Goal: Task Accomplishment & Management: Manage account settings

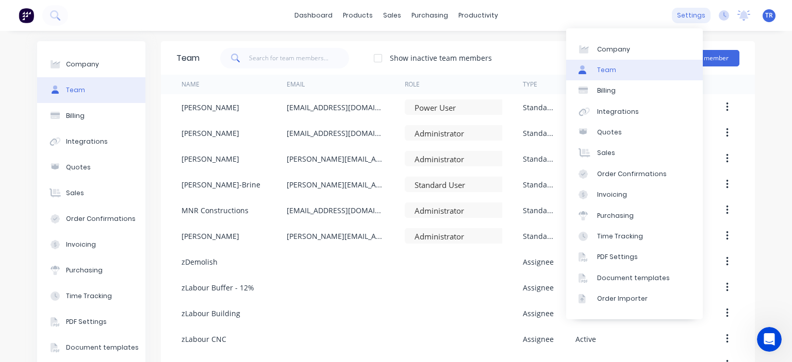
click at [683, 16] on div "settings" at bounding box center [691, 15] width 39 height 15
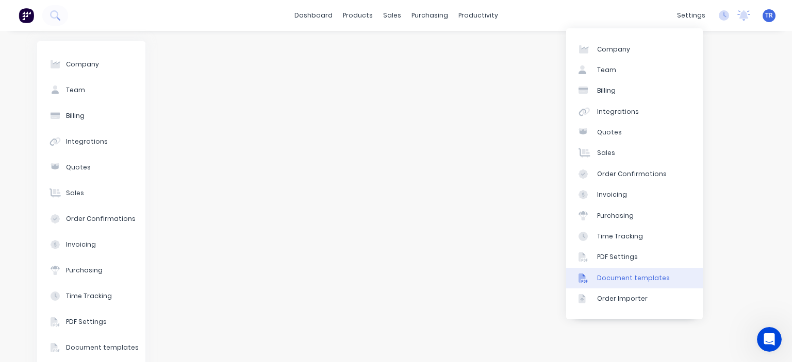
click at [635, 280] on div "Document templates" at bounding box center [633, 278] width 73 height 9
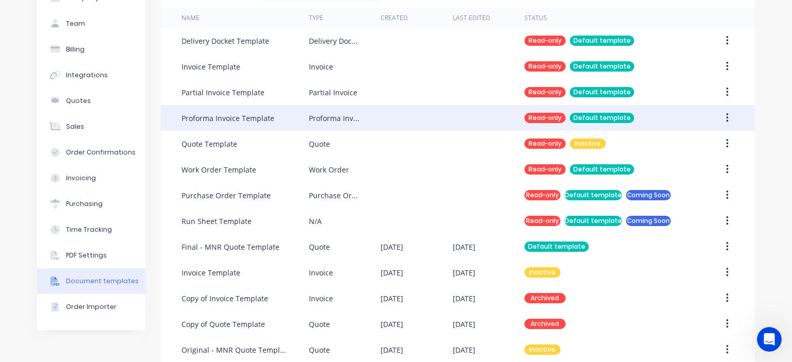
scroll to position [81, 0]
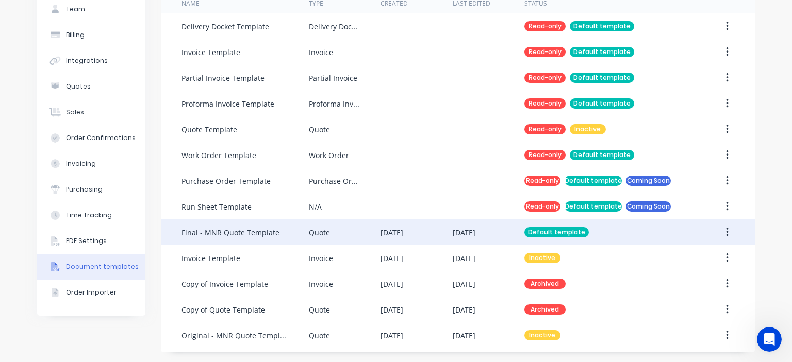
click at [725, 233] on button "button" at bounding box center [727, 232] width 24 height 19
click at [672, 277] on div "Duplicate" at bounding box center [690, 280] width 79 height 15
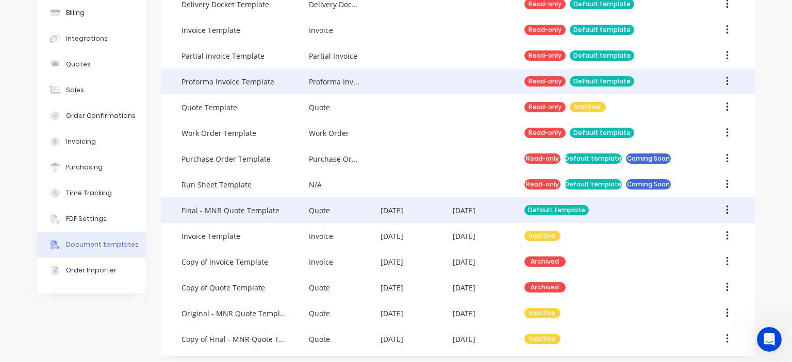
scroll to position [107, 0]
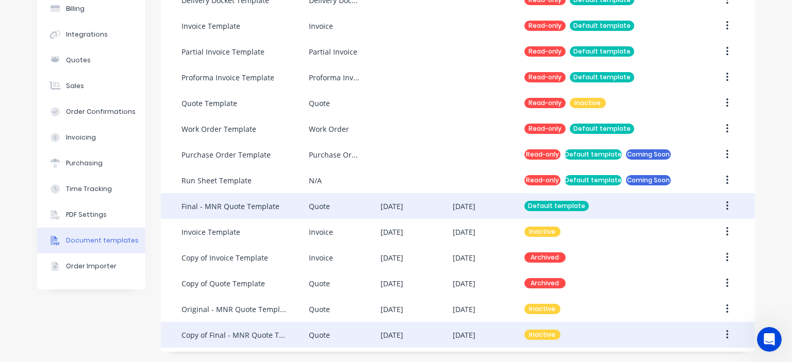
click at [725, 338] on button "button" at bounding box center [727, 335] width 24 height 19
click at [229, 335] on div "Copy of Final - MNR Quote Template" at bounding box center [234, 335] width 107 height 11
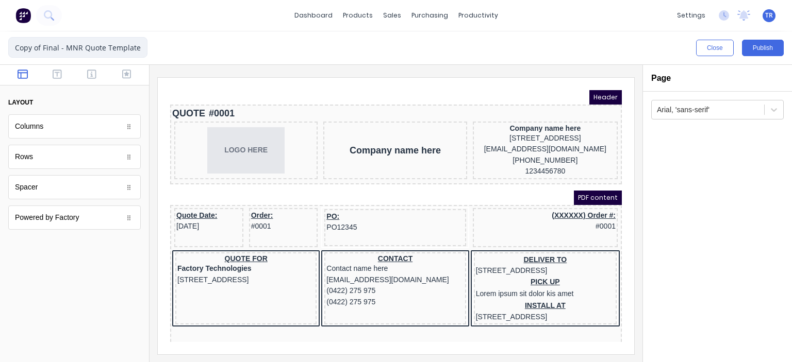
click at [77, 48] on input "Copy of Final - MNR Quote Template" at bounding box center [77, 47] width 139 height 21
drag, startPoint x: 61, startPoint y: 47, endPoint x: 12, endPoint y: 51, distance: 49.6
click at [12, 51] on input "Copy of Final - MNR Quote Template" at bounding box center [77, 47] width 139 height 21
type input "Terry - MNR Quote Template"
click at [215, 66] on div at bounding box center [395, 213] width 493 height 297
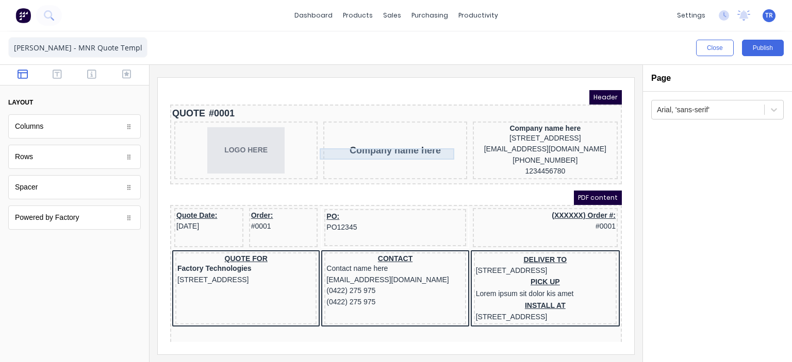
click at [404, 144] on div "Company name here" at bounding box center [382, 137] width 139 height 11
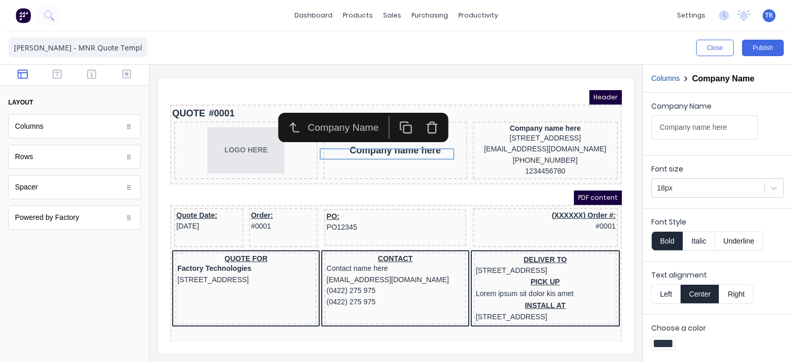
click at [412, 116] on icon "button" at bounding box center [418, 115] width 13 height 13
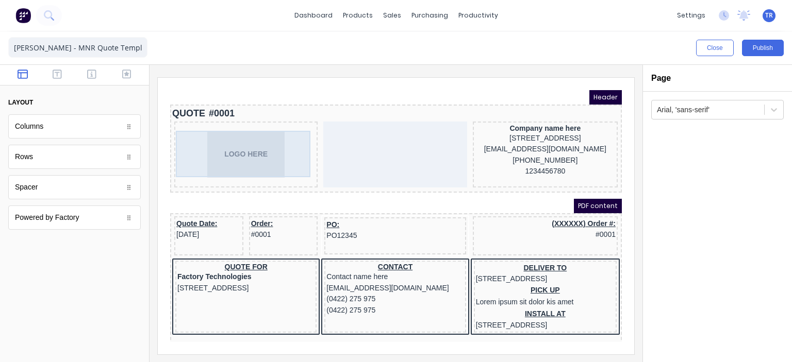
click at [240, 140] on div "LOGO HERE" at bounding box center [233, 142] width 139 height 46
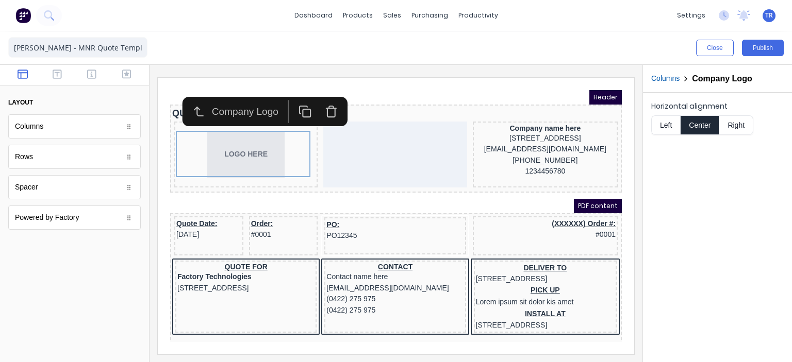
click at [236, 98] on div "Company Logo" at bounding box center [235, 99] width 73 height 15
click at [192, 101] on icon "button" at bounding box center [186, 99] width 13 height 13
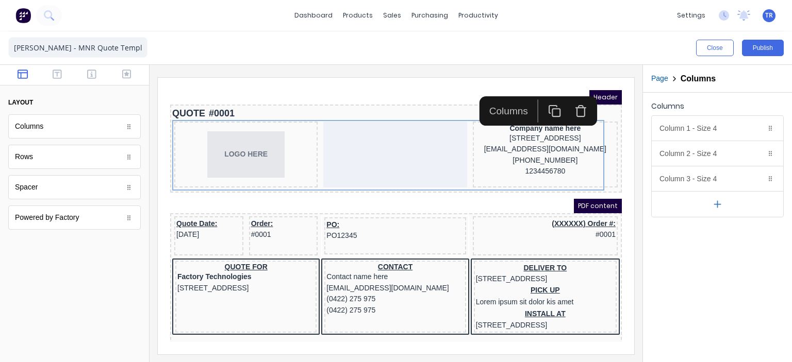
click at [294, 85] on div "Header" at bounding box center [384, 85] width 452 height 14
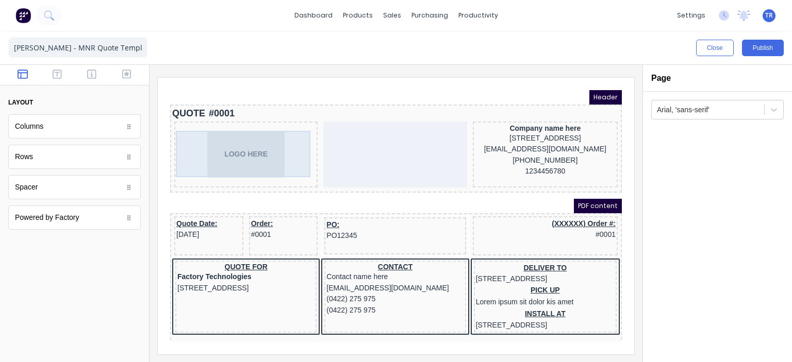
click at [244, 136] on div "LOGO HERE" at bounding box center [233, 142] width 139 height 46
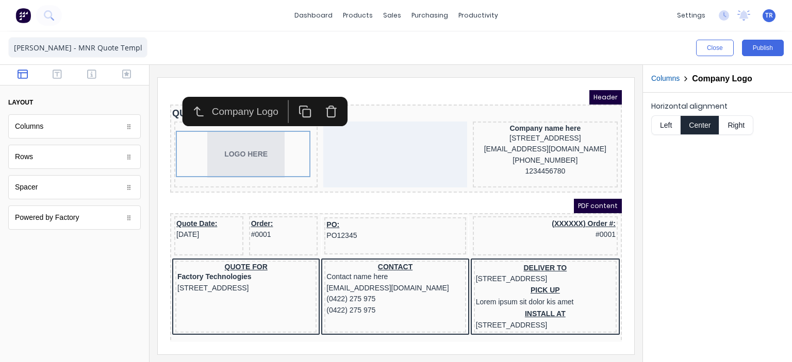
click at [411, 89] on iframe at bounding box center [396, 216] width 476 height 277
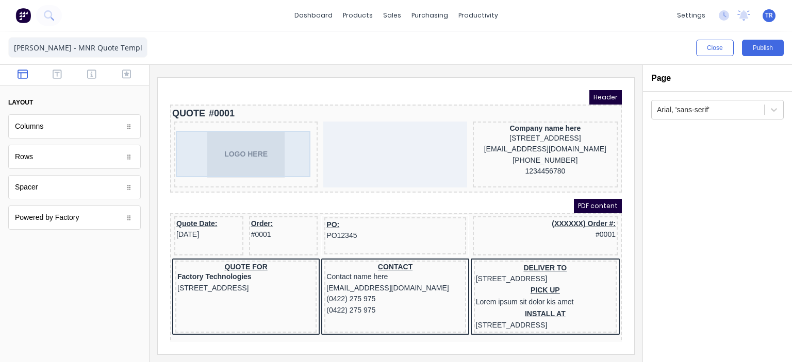
click at [247, 146] on div "LOGO HERE" at bounding box center [233, 142] width 139 height 46
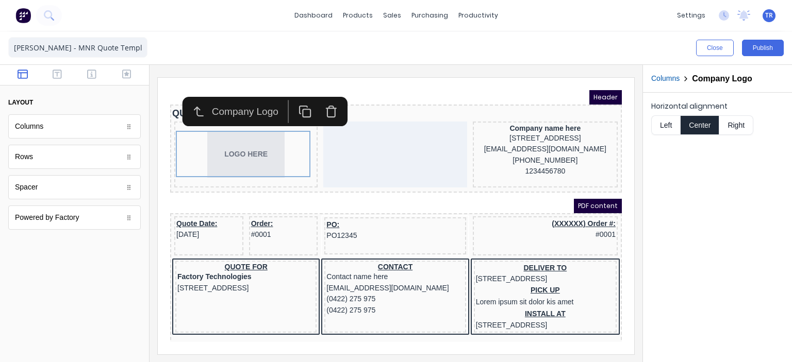
click at [575, 74] on div at bounding box center [395, 213] width 493 height 297
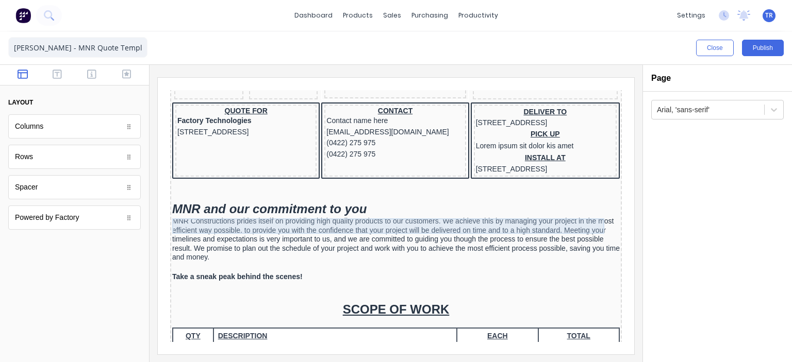
scroll to position [155, 0]
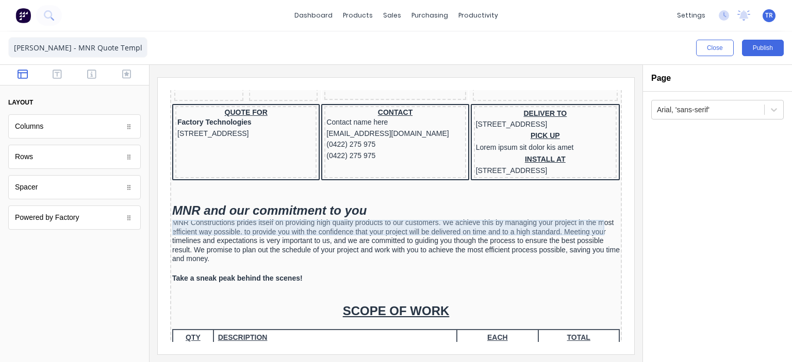
click at [296, 225] on div "MNR Constructions prides itself on providing high quality products to our custo…" at bounding box center [383, 228] width 447 height 45
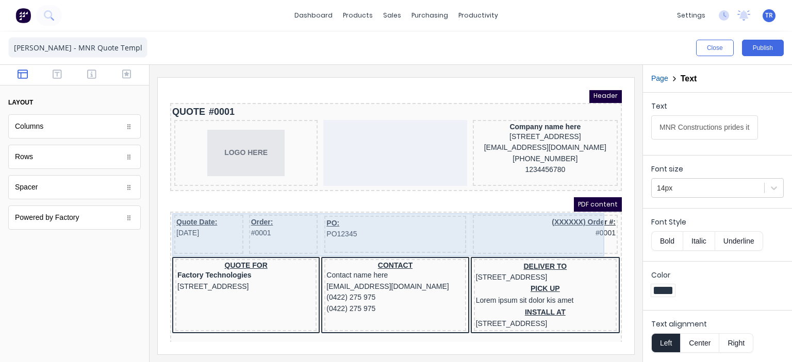
scroll to position [0, 0]
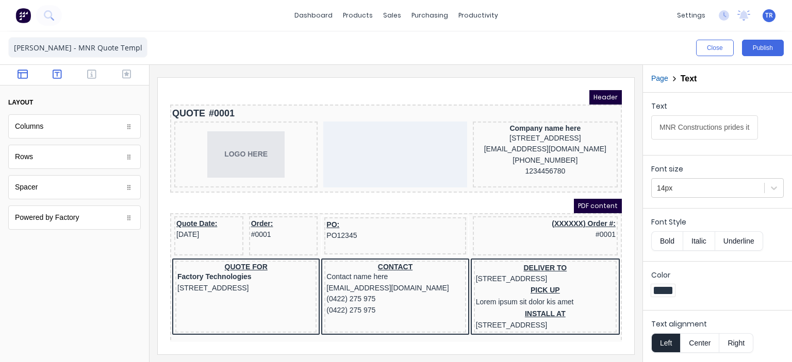
click at [54, 72] on icon "button" at bounding box center [57, 74] width 9 height 9
click at [78, 70] on button "button" at bounding box center [92, 75] width 28 height 12
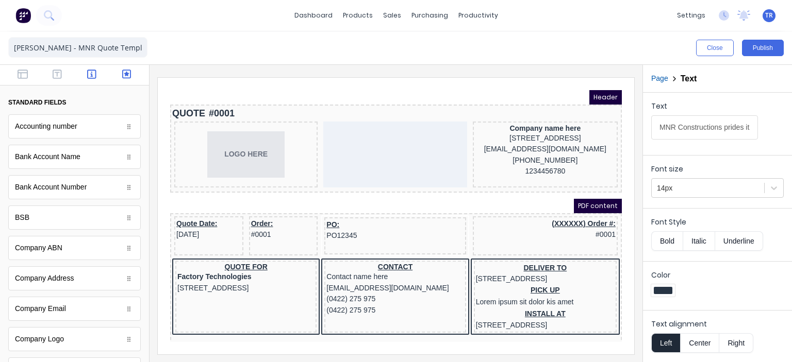
click at [124, 72] on button "button" at bounding box center [126, 75] width 28 height 12
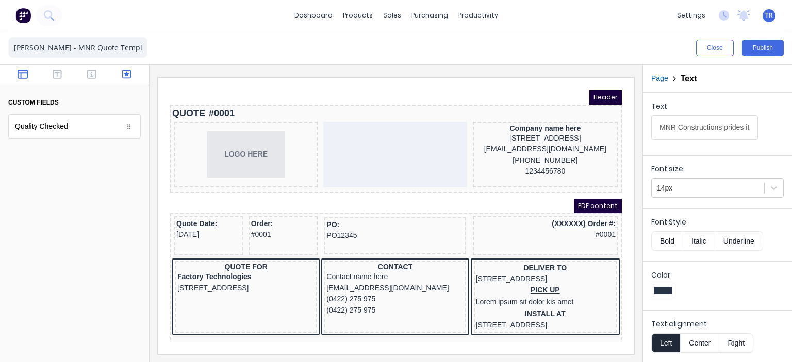
click at [27, 75] on icon "button" at bounding box center [23, 74] width 10 height 9
click at [120, 69] on div at bounding box center [74, 75] width 149 height 21
click at [124, 72] on icon "button" at bounding box center [126, 74] width 9 height 10
click at [92, 77] on icon "button" at bounding box center [91, 74] width 9 height 10
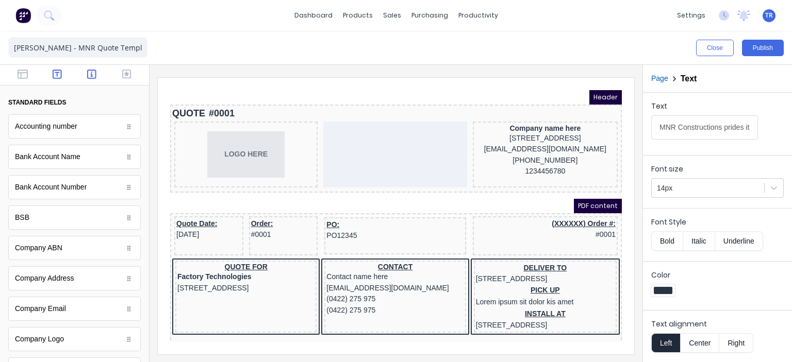
click at [59, 76] on button "button" at bounding box center [57, 75] width 28 height 12
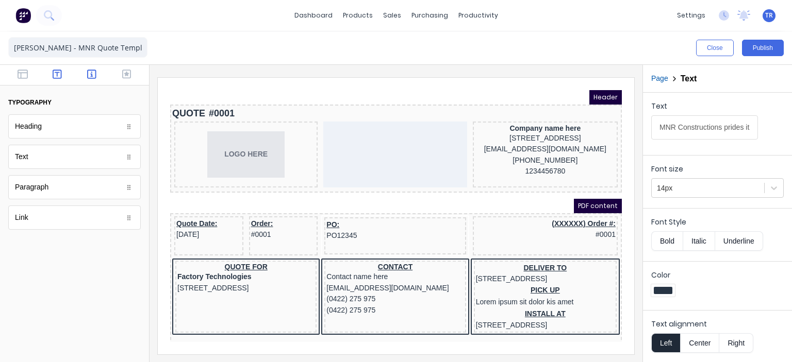
click at [90, 72] on icon "button" at bounding box center [91, 74] width 9 height 10
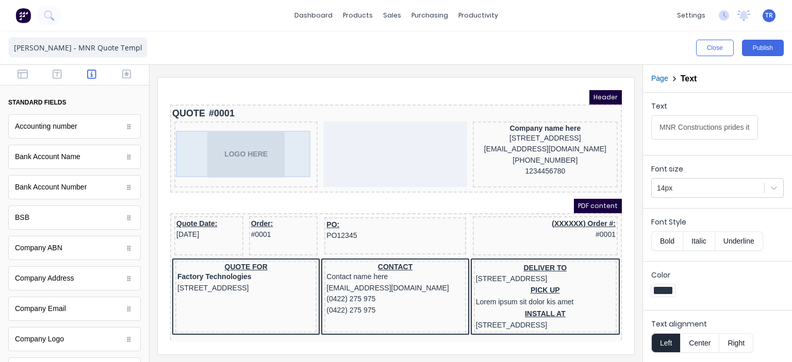
click at [251, 148] on div "LOGO HERE" at bounding box center [233, 142] width 139 height 46
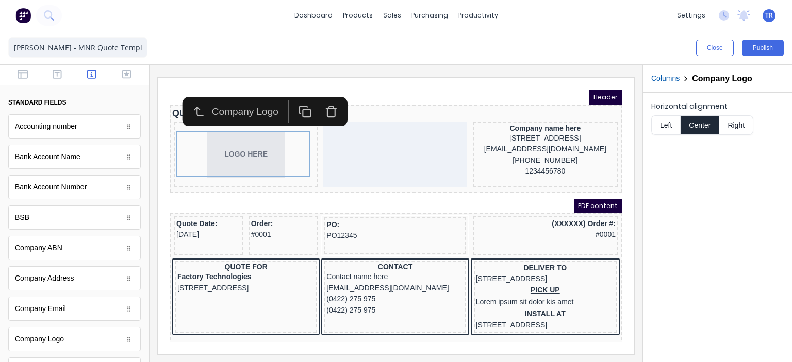
click at [672, 79] on button "Columns" at bounding box center [665, 78] width 28 height 11
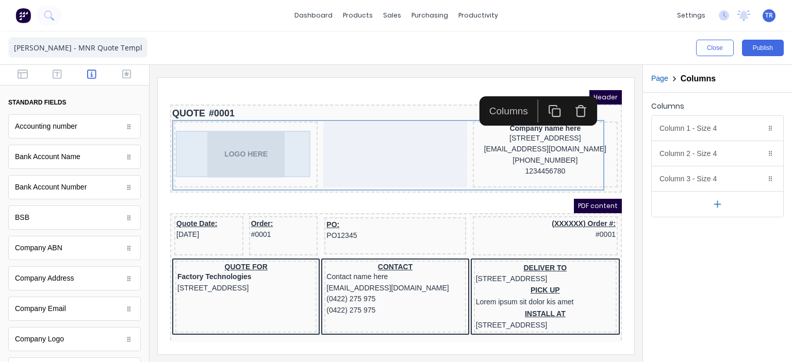
click at [246, 142] on div "LOGO HERE" at bounding box center [233, 142] width 139 height 46
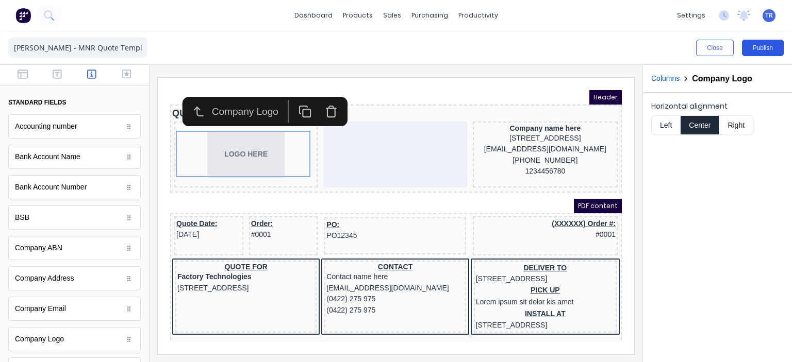
click at [762, 45] on button "Publish" at bounding box center [763, 48] width 42 height 16
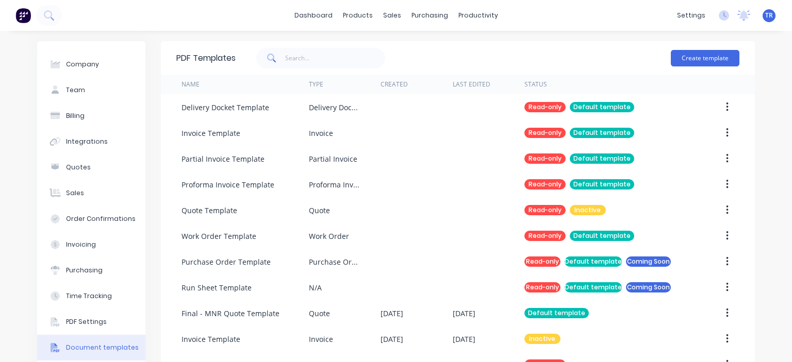
click at [765, 19] on span "TR" at bounding box center [769, 15] width 8 height 9
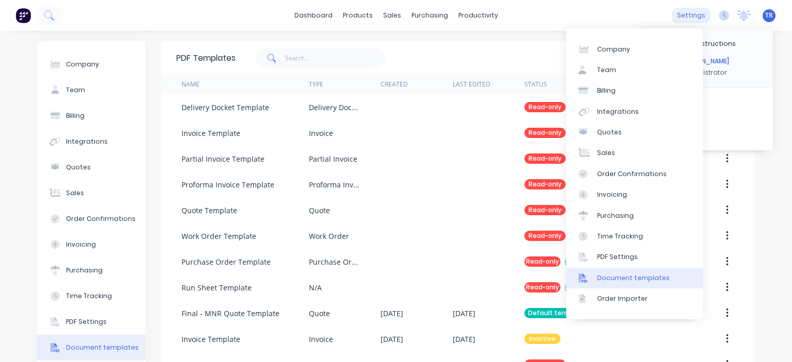
click at [672, 15] on div "settings" at bounding box center [691, 15] width 39 height 15
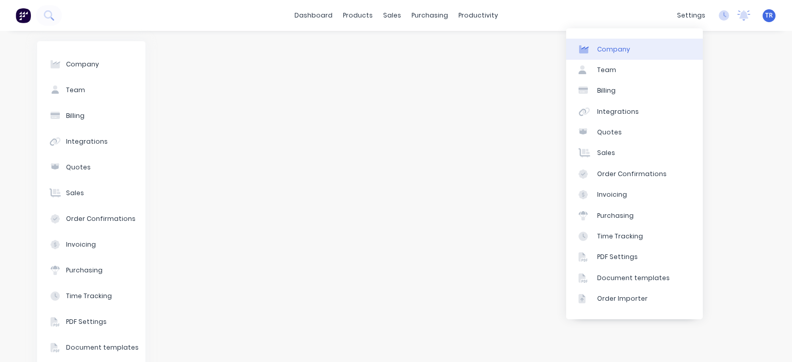
click at [618, 49] on div "Company" at bounding box center [613, 49] width 33 height 9
select select "AU"
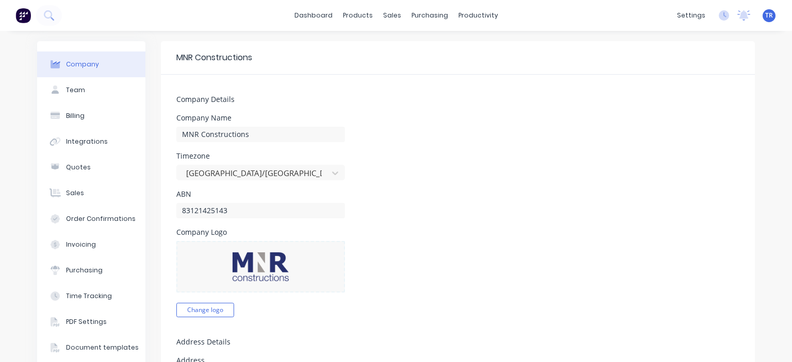
click at [249, 272] on img at bounding box center [260, 267] width 56 height 29
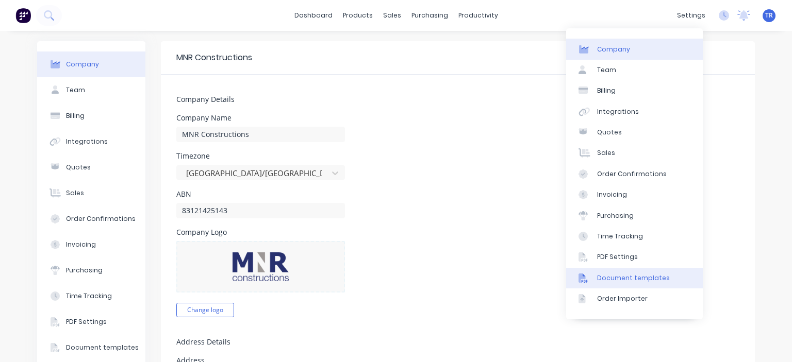
click at [650, 277] on div "Document templates" at bounding box center [633, 278] width 73 height 9
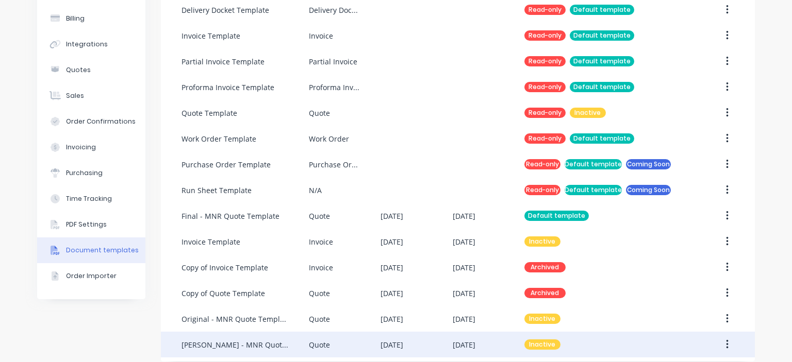
scroll to position [107, 0]
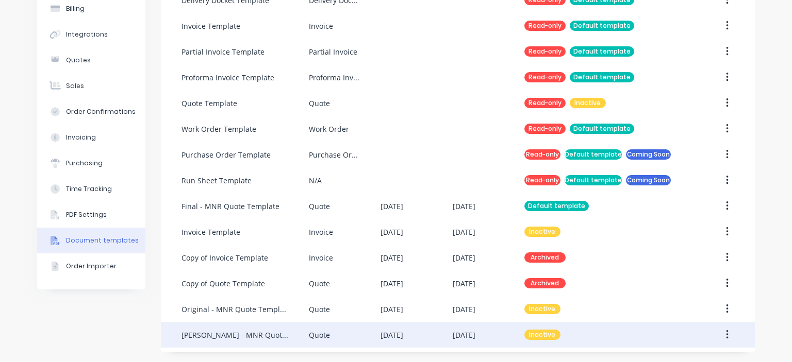
click at [403, 339] on div "[DATE]" at bounding box center [391, 335] width 23 height 11
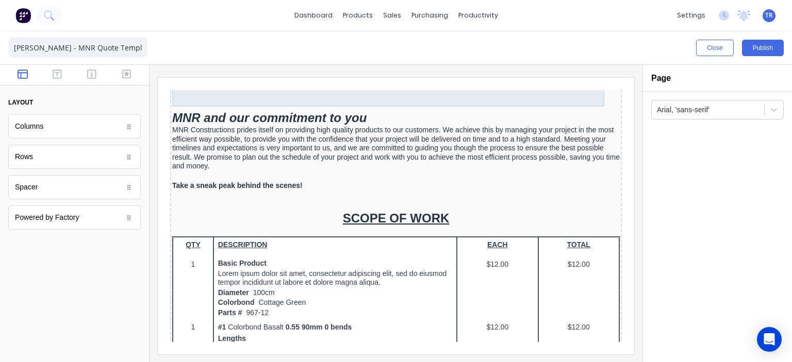
scroll to position [258, 0]
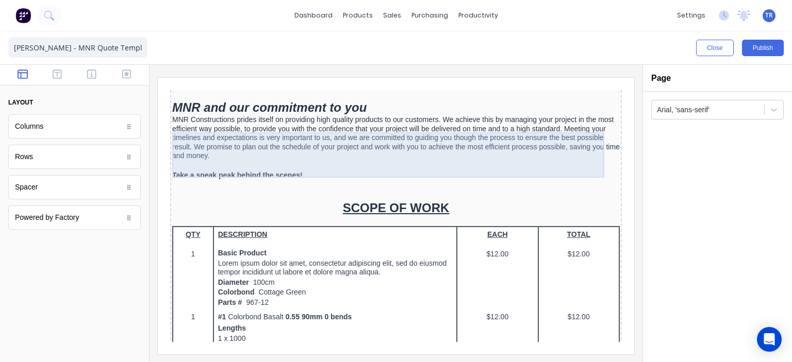
click at [341, 144] on div "MNR Constructions prides itself on providing high quality products to our custo…" at bounding box center [383, 125] width 447 height 45
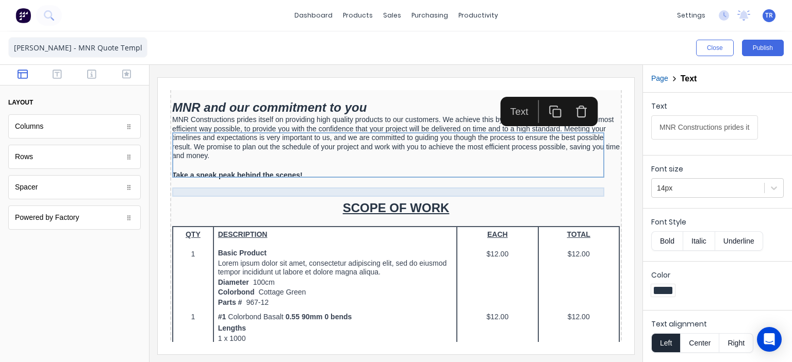
click at [262, 168] on div "Take a sneak peak behind the scenes!" at bounding box center [383, 163] width 447 height 9
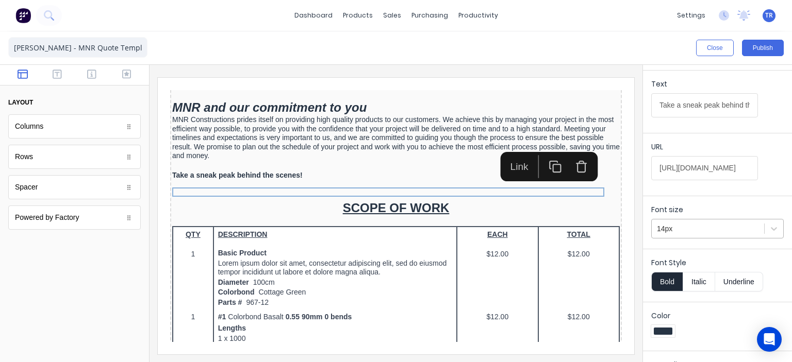
scroll to position [60, 0]
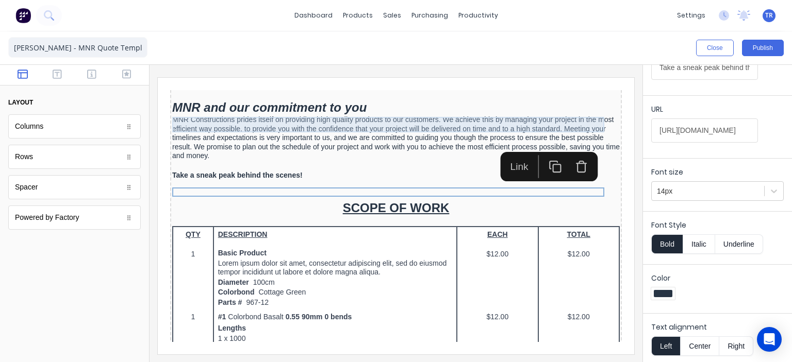
click at [319, 103] on div "MNR and our commitment to you" at bounding box center [383, 95] width 447 height 15
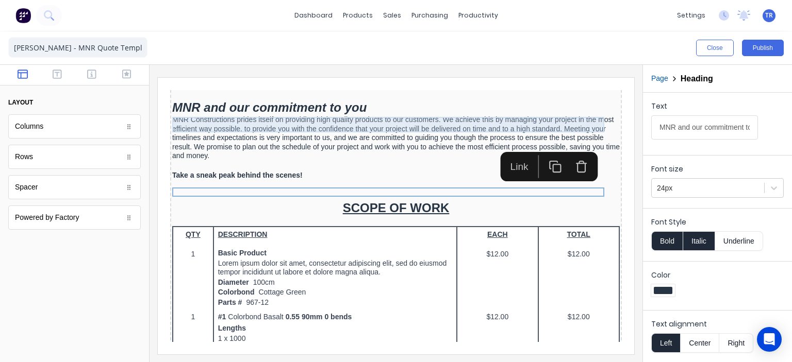
scroll to position [0, 0]
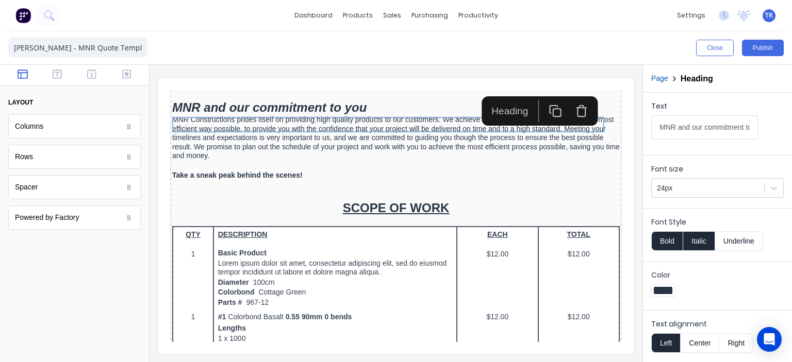
click at [694, 339] on button "Center" at bounding box center [699, 344] width 39 height 20
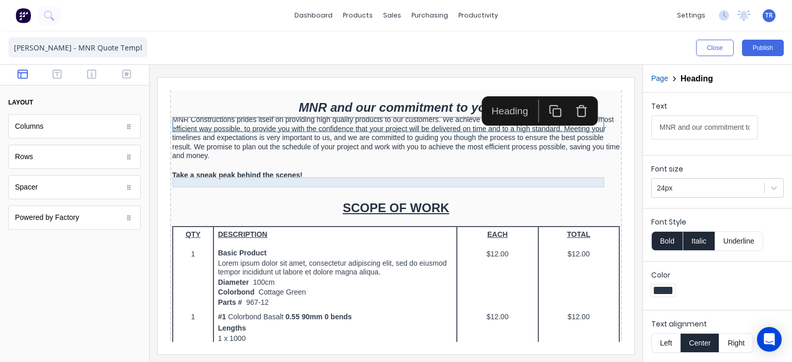
click at [423, 159] on div at bounding box center [383, 153] width 447 height 10
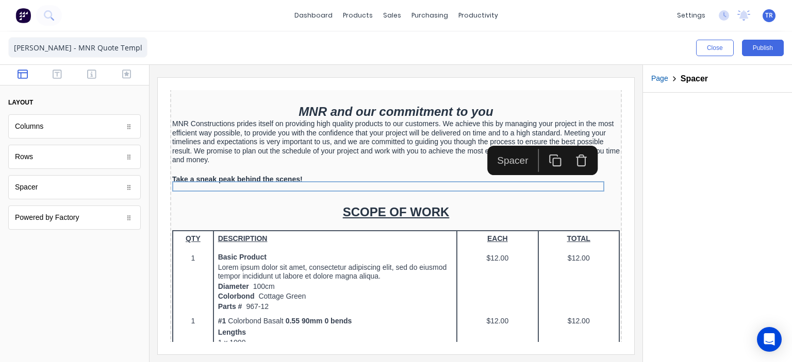
scroll to position [258, 0]
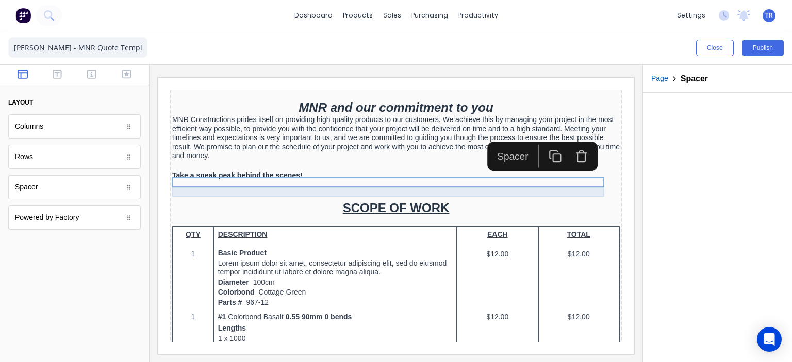
click at [285, 168] on div "Take a sneak peak behind the scenes!" at bounding box center [383, 163] width 447 height 9
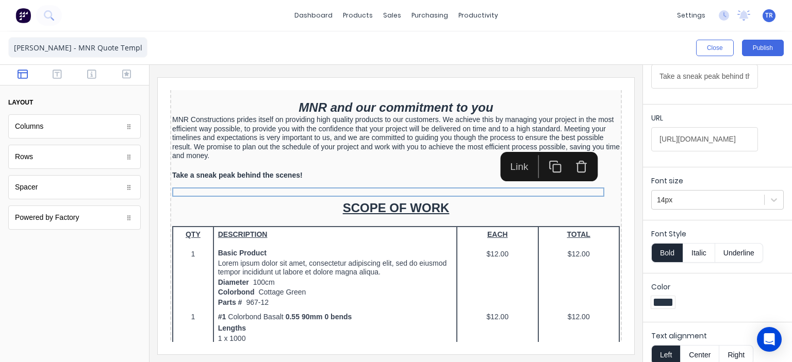
scroll to position [60, 0]
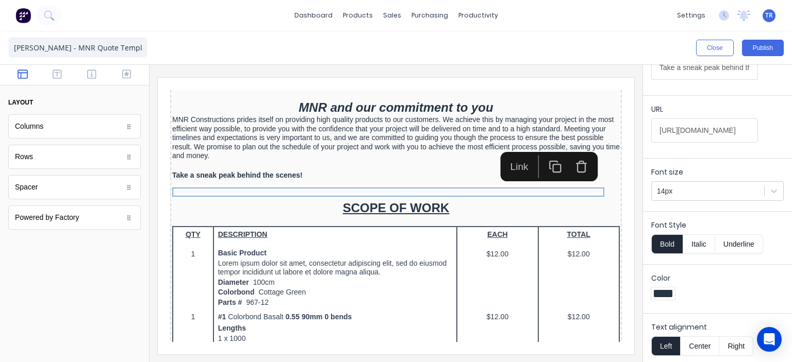
click at [700, 342] on button "Center" at bounding box center [699, 347] width 39 height 20
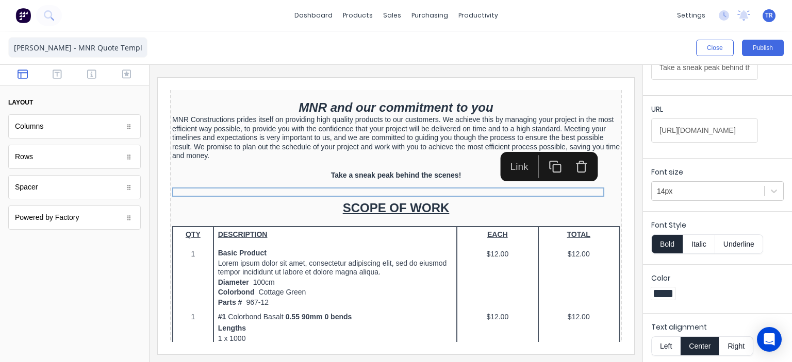
click at [745, 247] on button "Underline" at bounding box center [739, 245] width 48 height 20
click at [660, 291] on div at bounding box center [663, 293] width 19 height 7
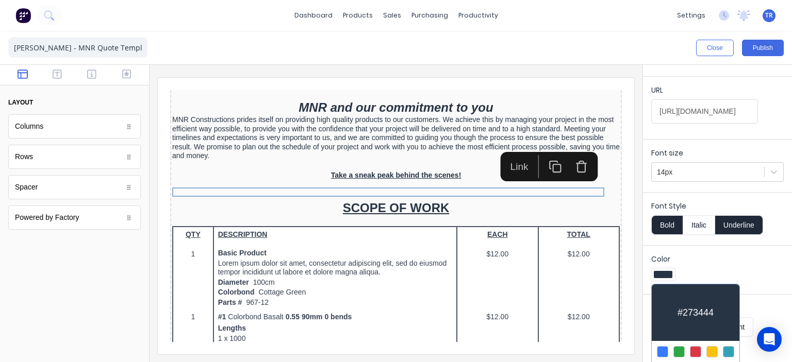
scroll to position [99, 0]
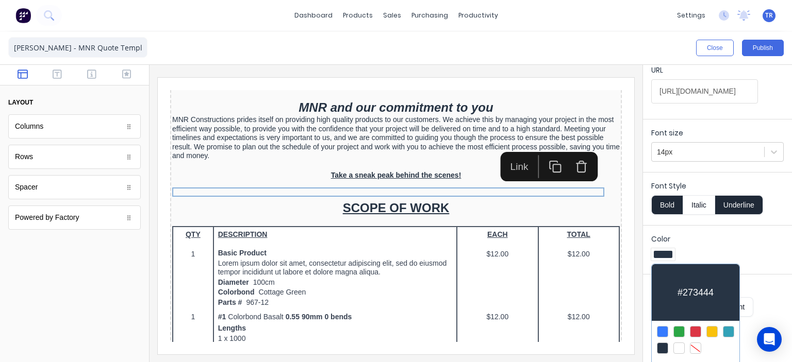
click at [667, 328] on div at bounding box center [662, 331] width 11 height 11
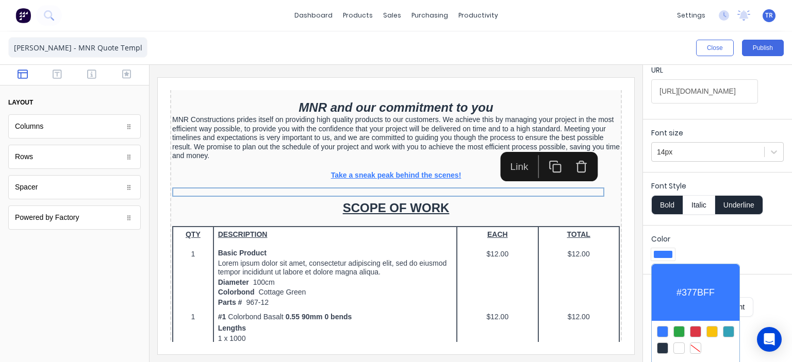
click at [701, 234] on div at bounding box center [396, 181] width 792 height 362
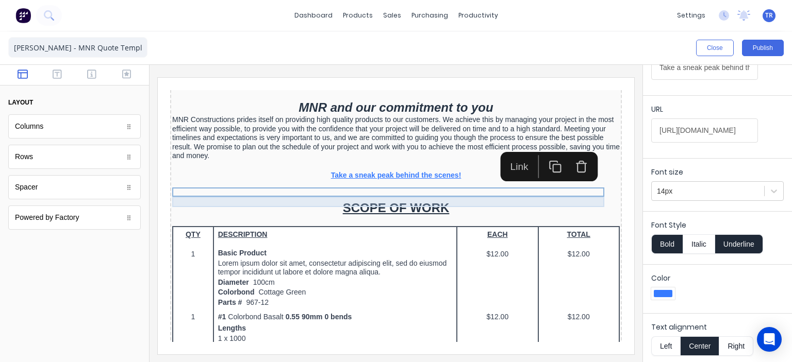
click at [465, 178] on div at bounding box center [383, 173] width 447 height 10
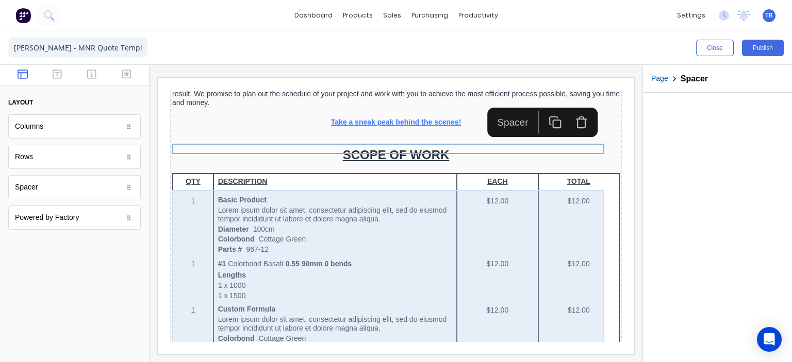
scroll to position [309, 0]
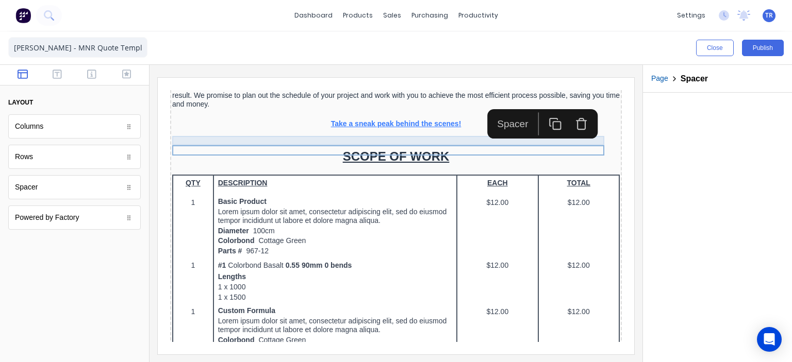
click at [395, 116] on div "Take a sneak peak behind the scenes!" at bounding box center [383, 111] width 447 height 9
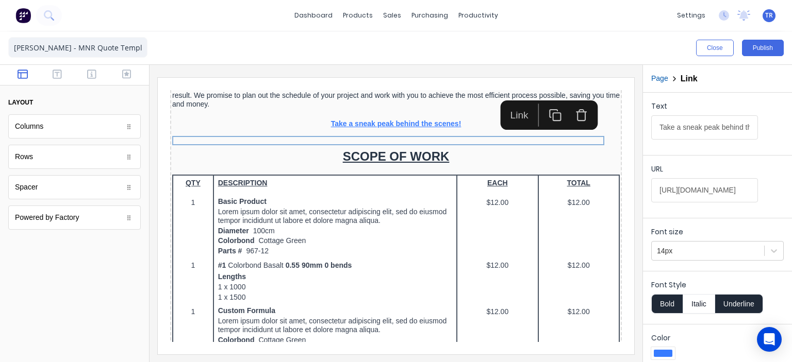
click at [704, 227] on label "Font size" at bounding box center [717, 232] width 132 height 10
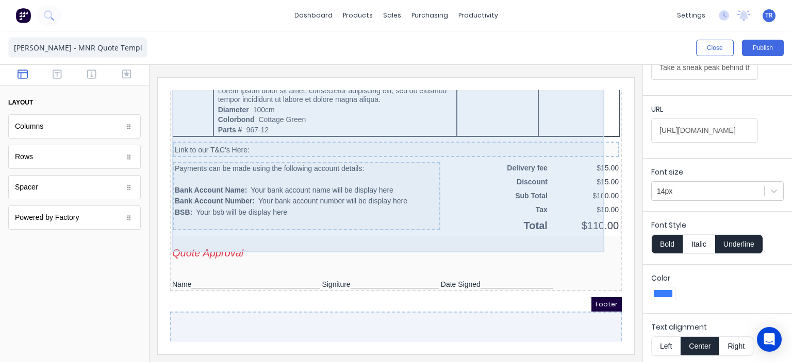
scroll to position [876, 0]
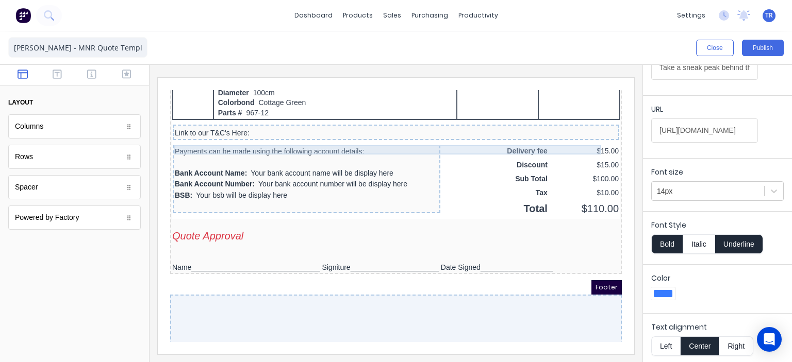
click at [221, 126] on div "Link to our T&C's Here:" at bounding box center [383, 120] width 442 height 9
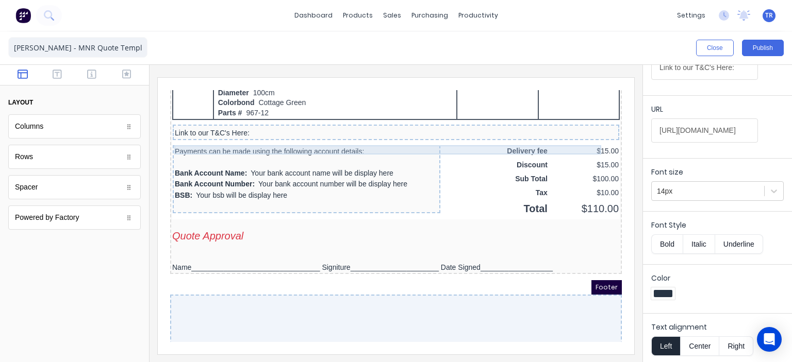
scroll to position [0, 0]
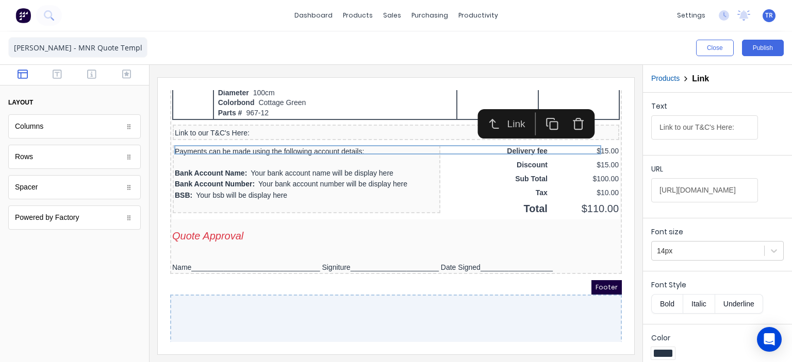
click at [737, 305] on button "Underline" at bounding box center [739, 304] width 48 height 20
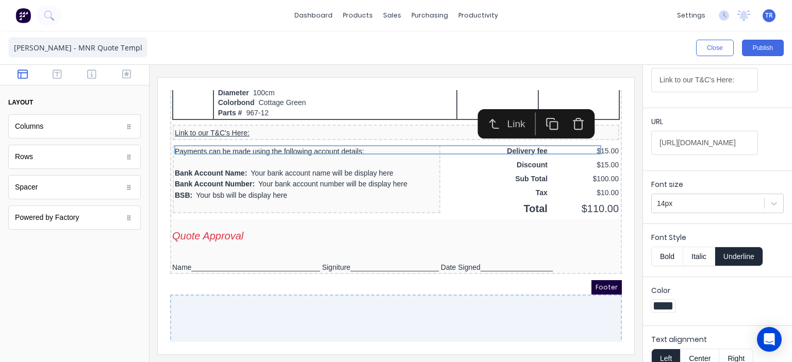
scroll to position [60, 0]
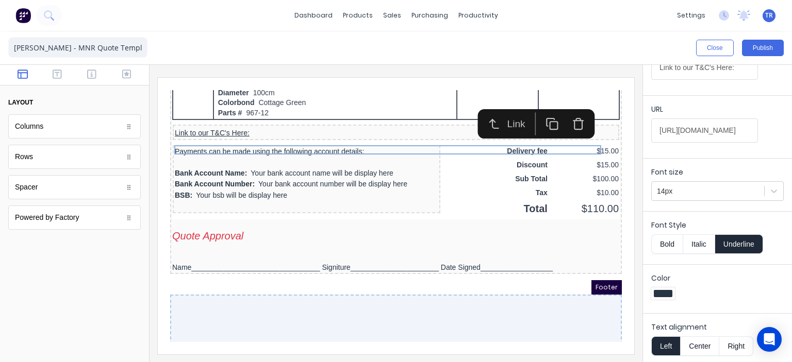
click at [670, 294] on div at bounding box center [663, 293] width 19 height 7
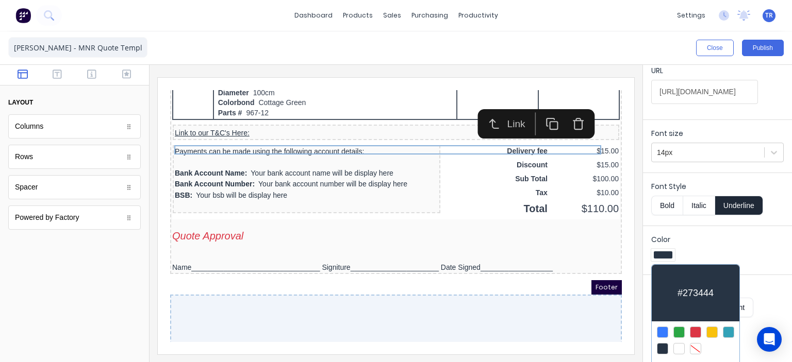
scroll to position [99, 0]
click at [663, 330] on div at bounding box center [662, 331] width 11 height 11
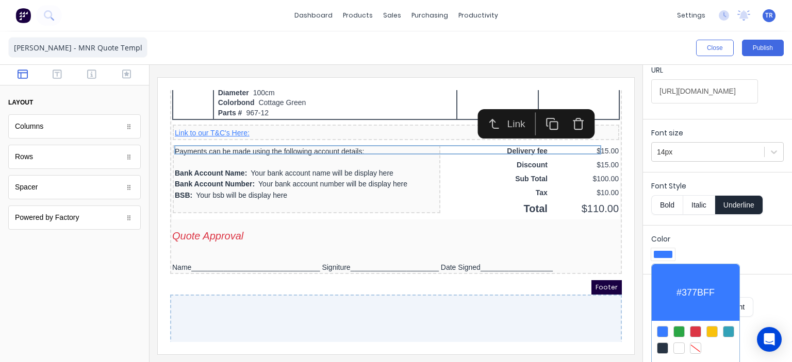
click at [746, 267] on div at bounding box center [396, 181] width 792 height 362
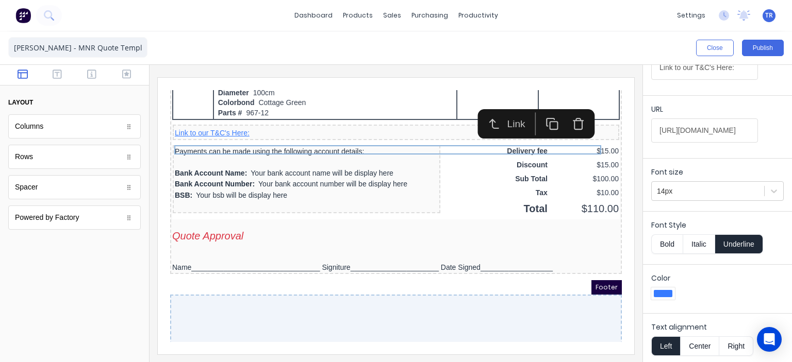
scroll to position [8, 0]
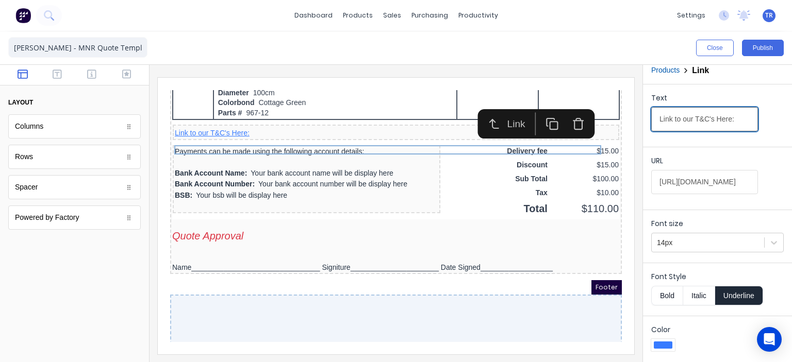
click at [738, 123] on input "Link to our T&C's Here:" at bounding box center [704, 119] width 107 height 24
click at [721, 121] on input "Link to our T&C's Here" at bounding box center [704, 119] width 107 height 24
click at [733, 120] on input "Link to our T&C's here" at bounding box center [704, 119] width 107 height 24
type input "Link to our T&C's here."
click at [770, 128] on div "Text Link to our T&C's here." at bounding box center [717, 115] width 132 height 44
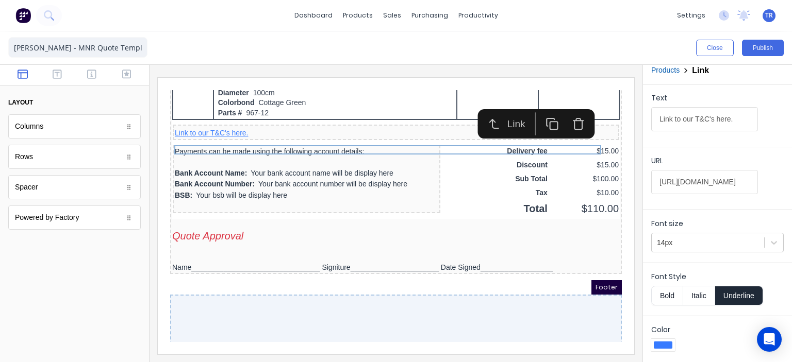
click at [767, 163] on div "URL https://drive.google.com/open?id=1XXTcuKg0EwXhH3ukIyAU1xPKqmyqLee2&usp=driv…" at bounding box center [717, 178] width 132 height 44
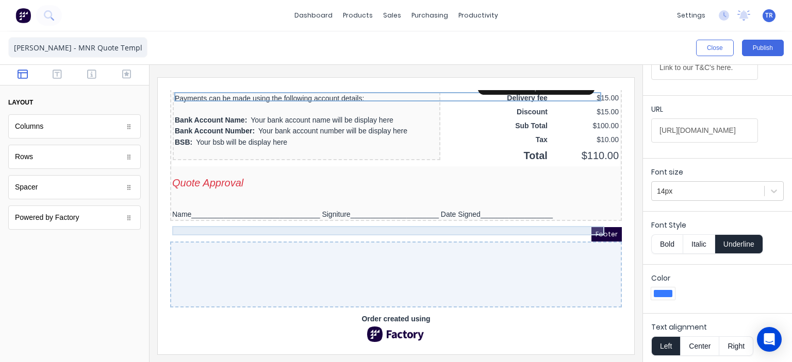
scroll to position [949, 0]
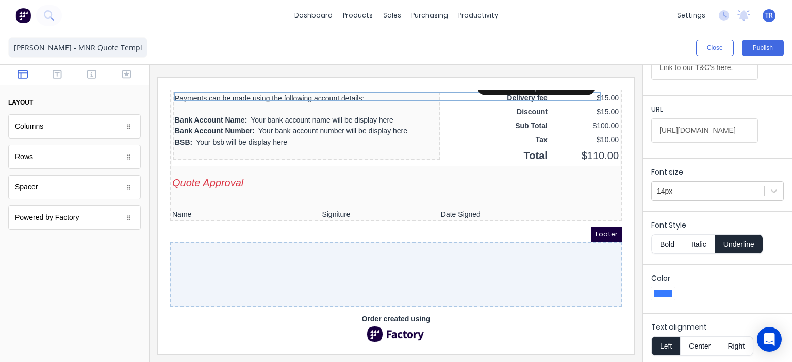
click at [132, 220] on div at bounding box center [129, 218] width 10 height 10
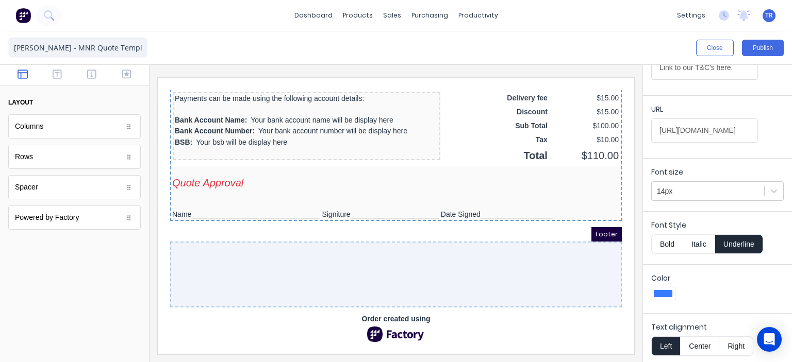
scroll to position [0, 0]
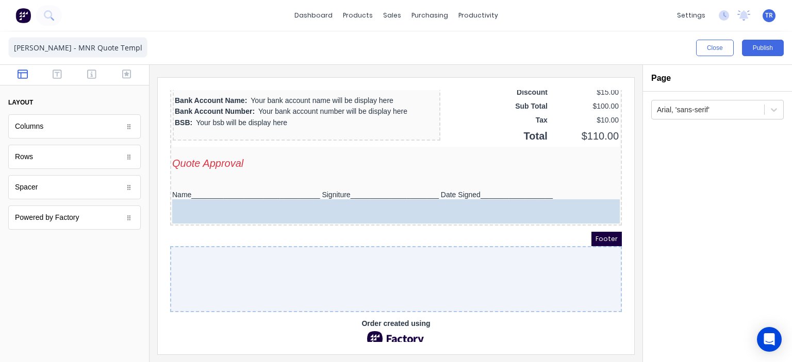
drag, startPoint x: 93, startPoint y: 220, endPoint x: 45, endPoint y: 218, distance: 48.0
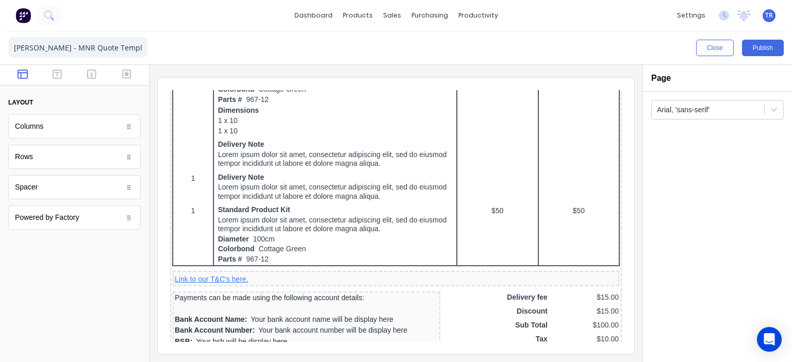
scroll to position [949, 0]
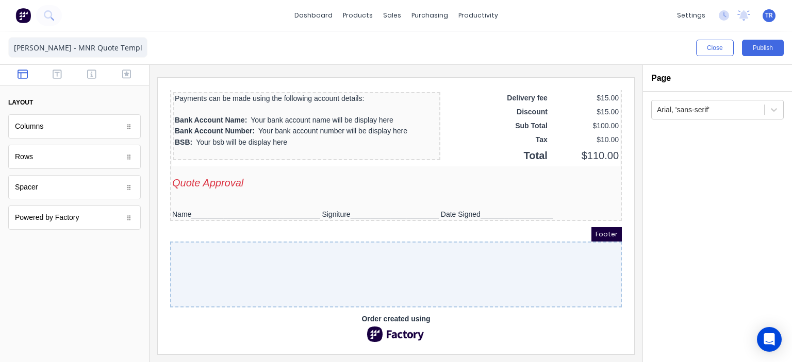
click at [404, 305] on span "Order created using" at bounding box center [383, 307] width 69 height 11
click at [384, 315] on img at bounding box center [384, 321] width 62 height 15
click at [377, 270] on div at bounding box center [384, 262] width 452 height 66
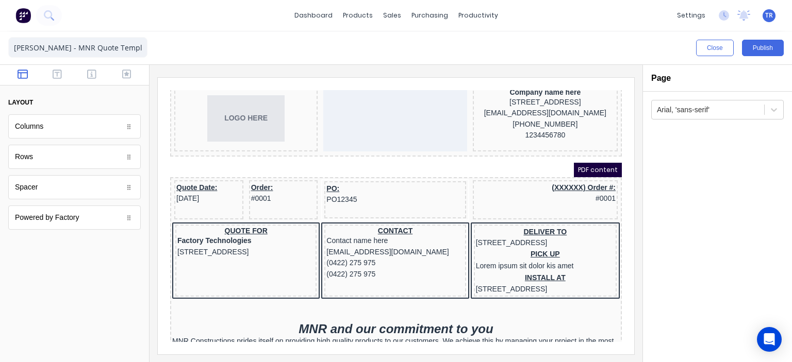
scroll to position [0, 0]
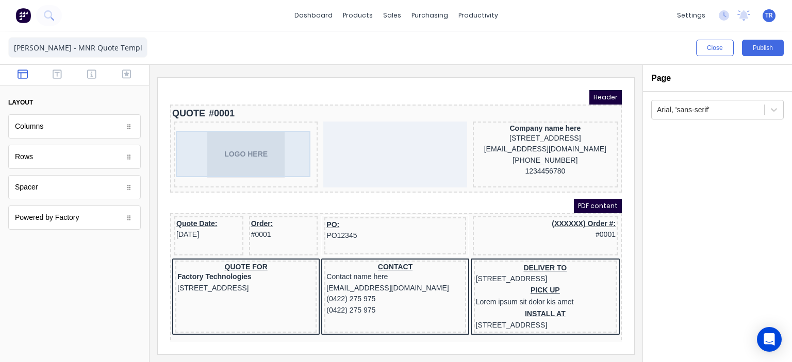
click at [258, 144] on div "LOGO HERE" at bounding box center [233, 142] width 139 height 46
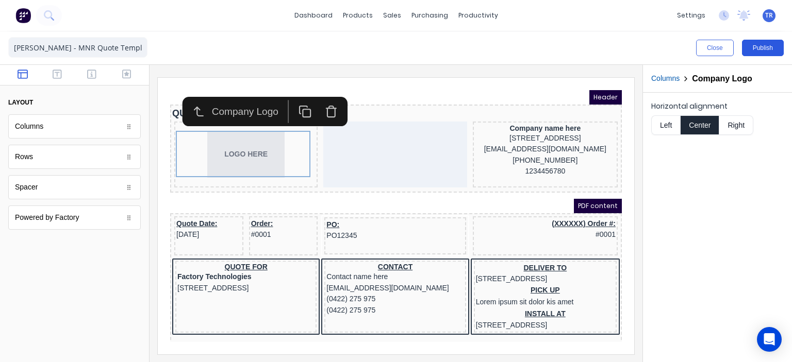
click at [772, 49] on button "Publish" at bounding box center [763, 48] width 42 height 16
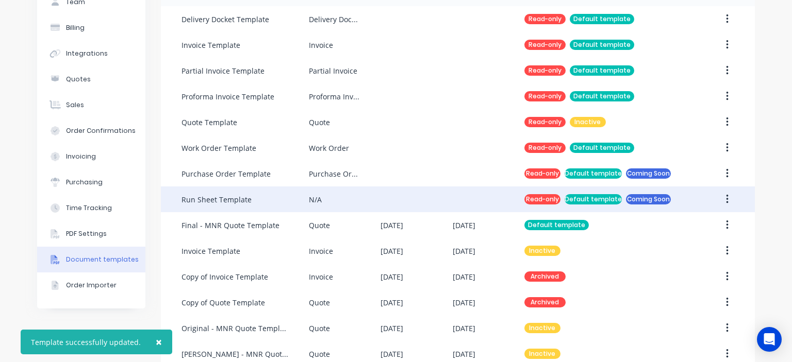
scroll to position [107, 0]
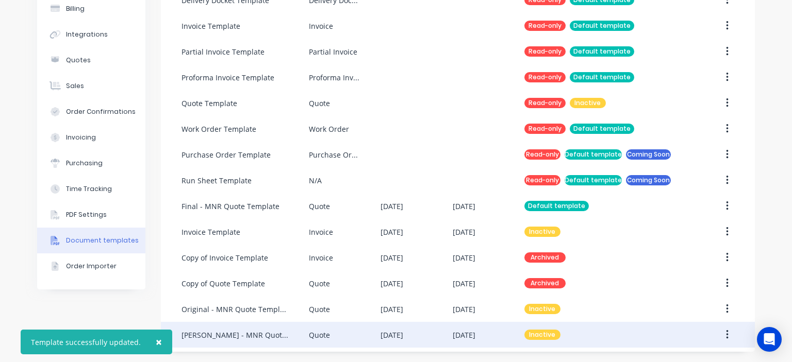
click at [726, 336] on icon "button" at bounding box center [727, 334] width 2 height 9
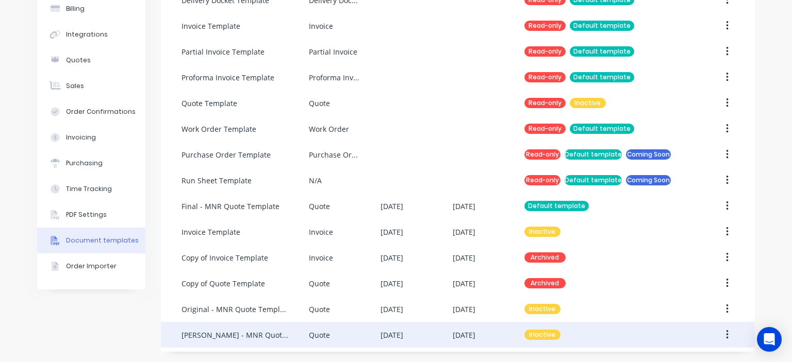
click at [724, 338] on button "button" at bounding box center [727, 335] width 24 height 19
click at [222, 256] on div "Delivery Docket Template Delivery Docket Read-only Default template Invoice Tem…" at bounding box center [458, 167] width 594 height 361
click at [244, 334] on div "Terry - MNR Quote Template" at bounding box center [234, 335] width 107 height 11
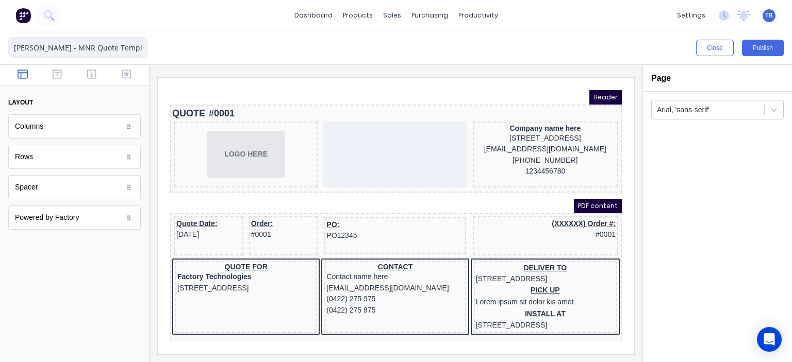
click at [67, 45] on input "Terry - MNR Quote Template" at bounding box center [77, 47] width 139 height 21
click at [210, 47] on div "Close Publish" at bounding box center [396, 47] width 792 height 33
click at [93, 77] on icon "button" at bounding box center [91, 74] width 9 height 10
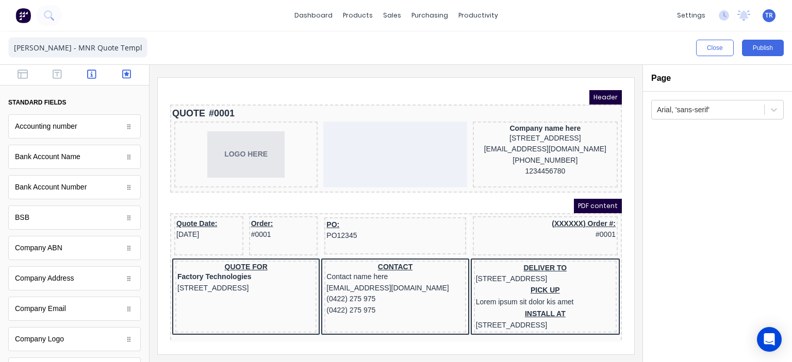
click at [122, 77] on icon "button" at bounding box center [126, 74] width 9 height 10
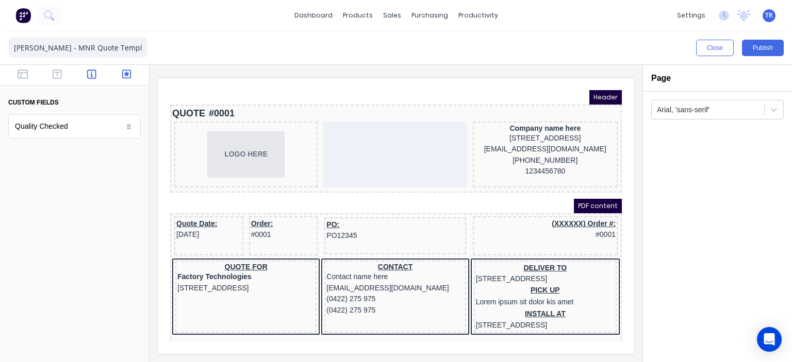
click at [101, 79] on button "button" at bounding box center [92, 75] width 28 height 12
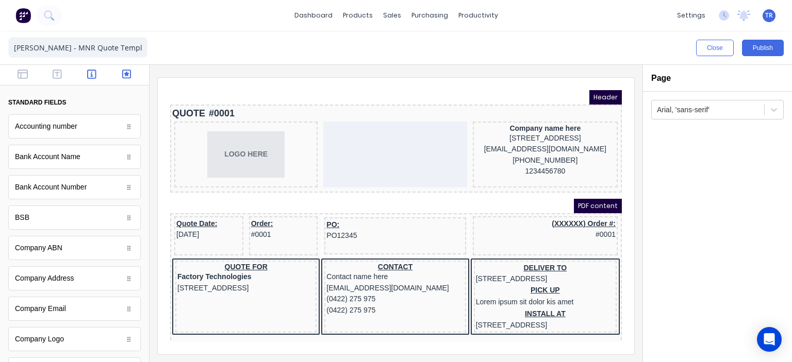
click at [124, 77] on icon "button" at bounding box center [126, 74] width 9 height 10
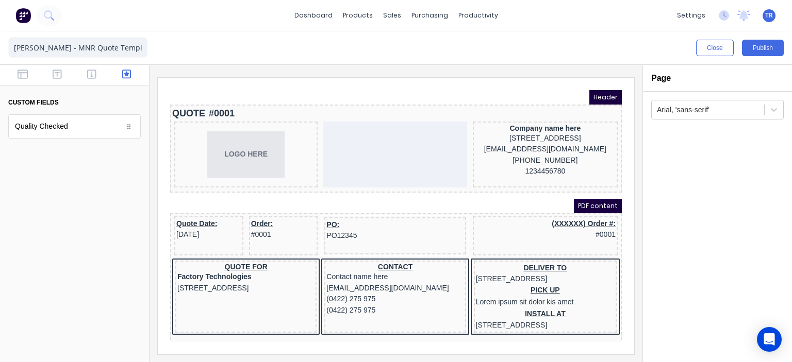
click at [107, 75] on div at bounding box center [74, 75] width 149 height 21
click at [86, 79] on button "button" at bounding box center [92, 75] width 28 height 12
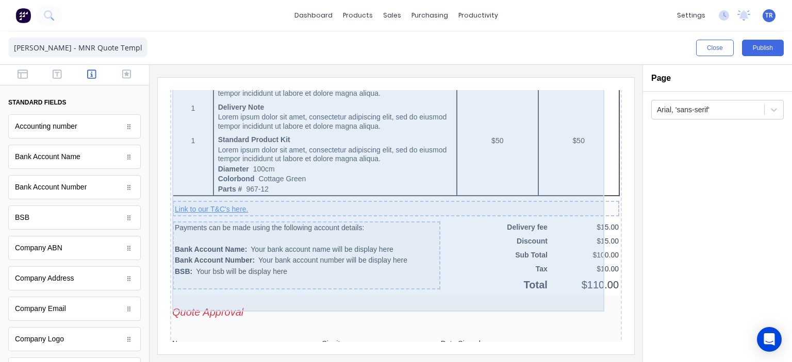
scroll to position [949, 0]
